Goal: Task Accomplishment & Management: Manage account settings

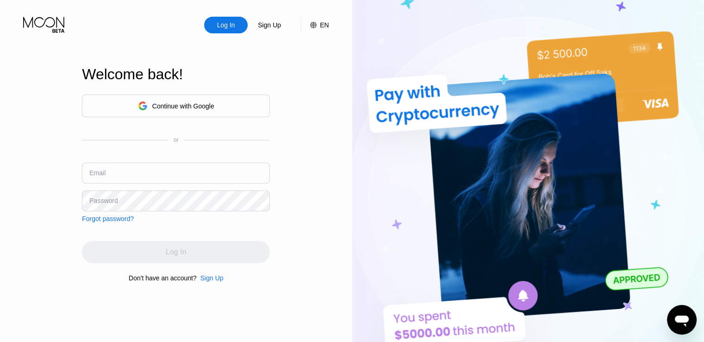
type input "[EMAIL_ADDRESS][DOMAIN_NAME]"
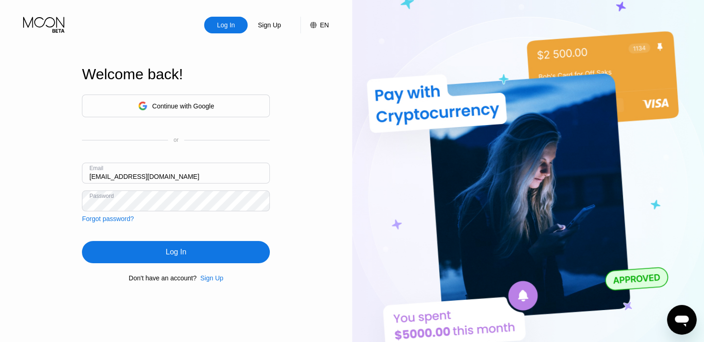
click at [156, 255] on div "Log In" at bounding box center [176, 252] width 188 height 22
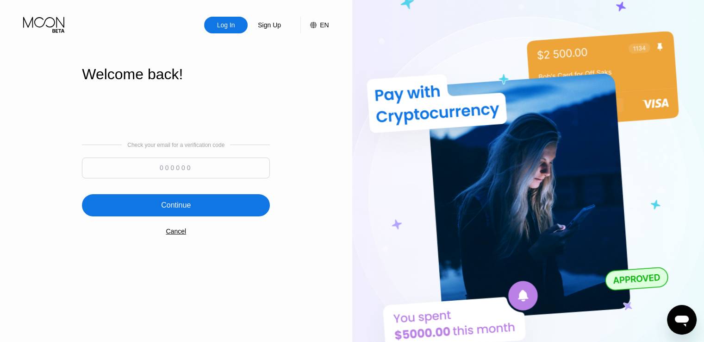
click at [198, 162] on input at bounding box center [176, 167] width 188 height 21
type input "292048"
click at [241, 204] on div "Continue" at bounding box center [176, 205] width 188 height 22
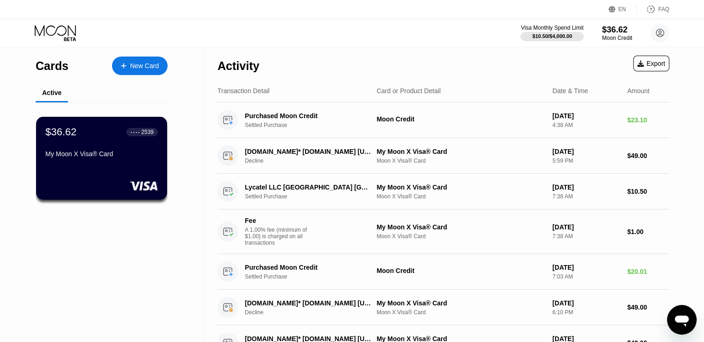
click at [117, 165] on div "$36.62 ● ● ● ● 2539 My Moon X Visa® Card" at bounding box center [101, 158] width 131 height 83
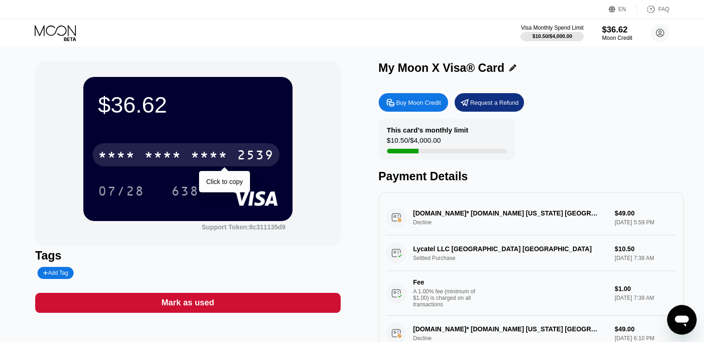
click at [231, 156] on div "* * * * * * * * * * * * 2539" at bounding box center [186, 154] width 187 height 23
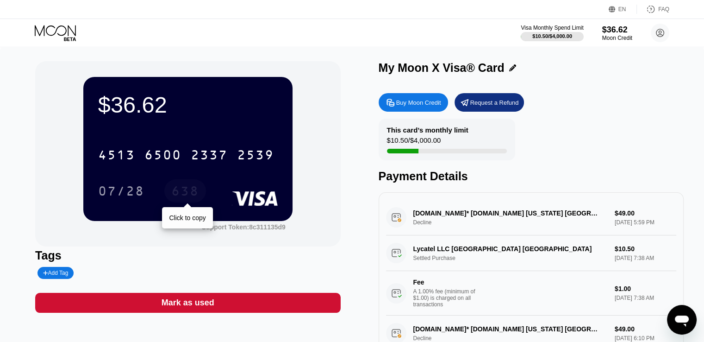
click at [188, 188] on div "638" at bounding box center [185, 192] width 28 height 15
click at [56, 33] on icon at bounding box center [56, 33] width 43 height 16
